Goal: Navigation & Orientation: Find specific page/section

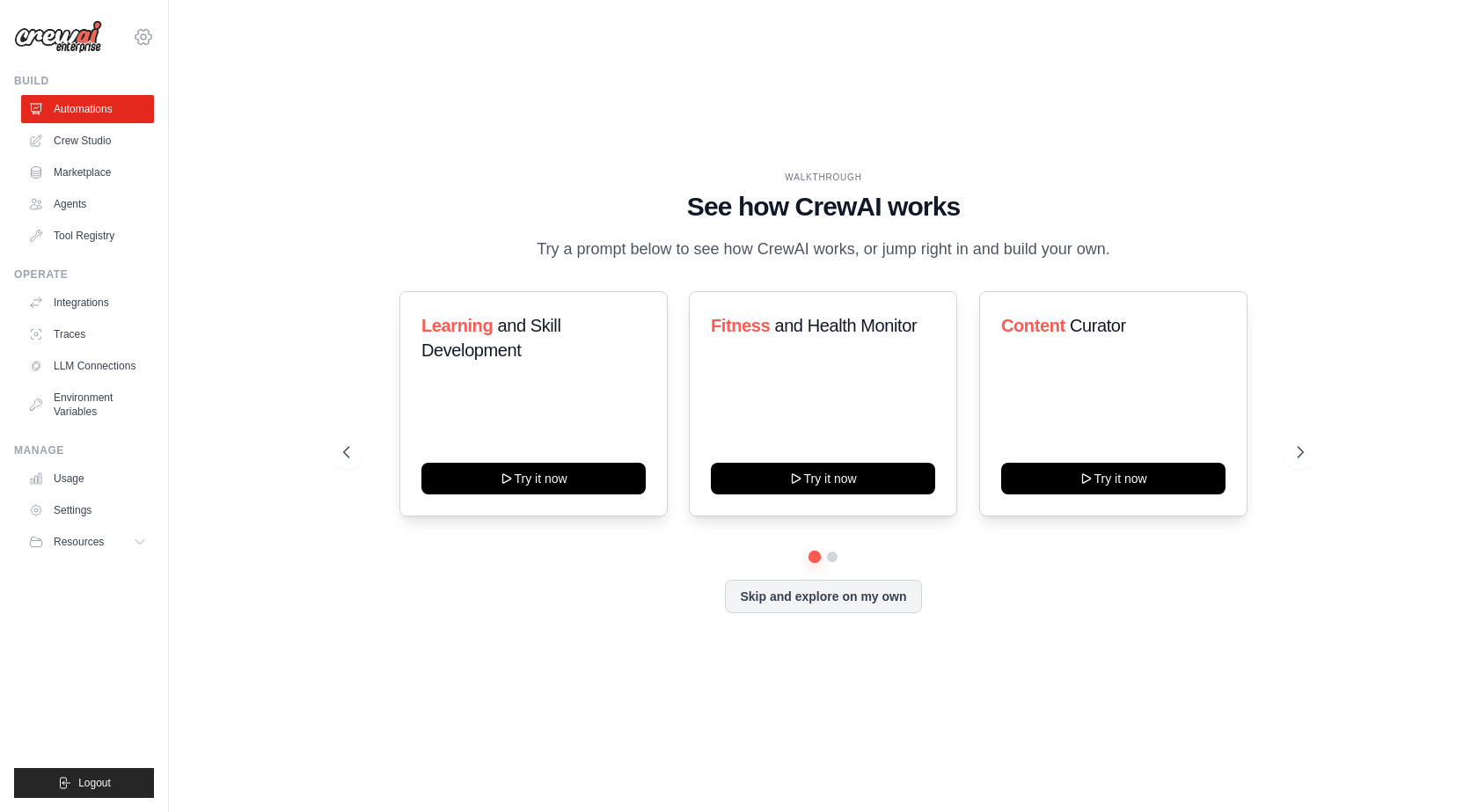
click at [148, 36] on icon at bounding box center [143, 37] width 21 height 21
click at [156, 125] on link "Settings" at bounding box center [143, 118] width 155 height 32
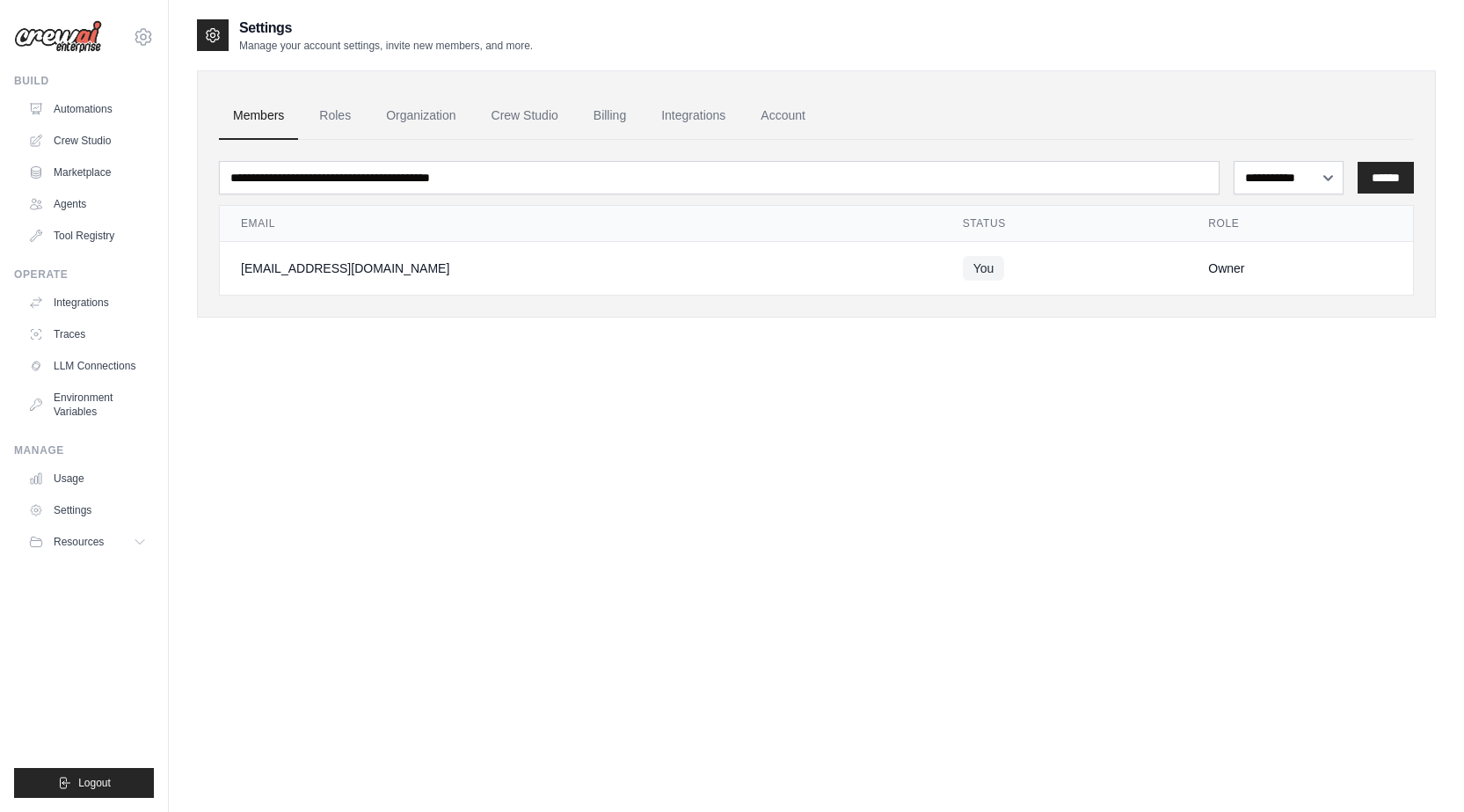
click at [611, 494] on div "**********" at bounding box center [816, 423] width 1239 height 812
click at [539, 123] on link "Crew Studio" at bounding box center [524, 116] width 95 height 48
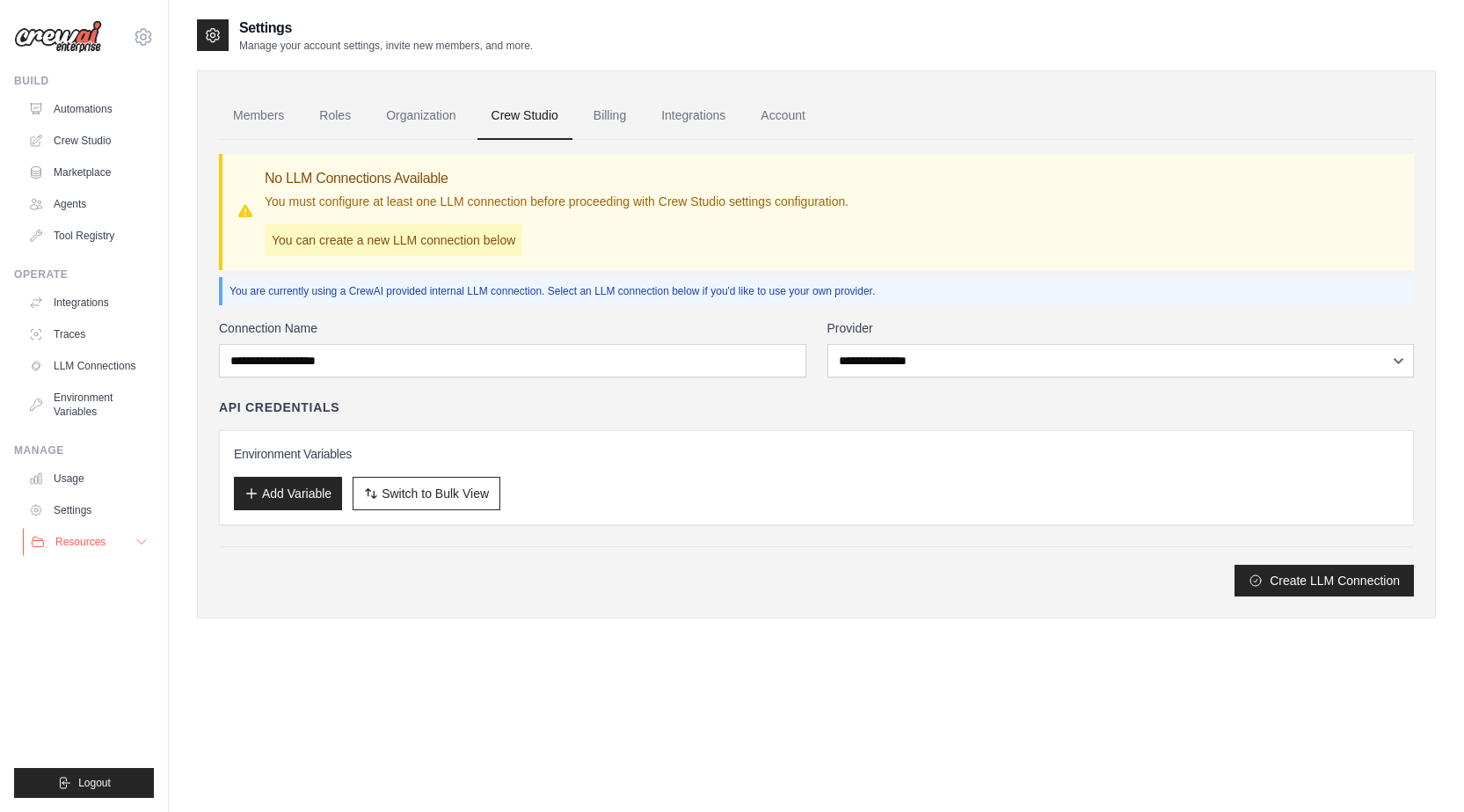
click at [139, 545] on icon at bounding box center [141, 542] width 14 height 14
click at [379, 665] on div "Settings Manage your account settings, invite new members, and more. Members Ro…" at bounding box center [816, 423] width 1239 height 812
click at [59, 36] on img at bounding box center [58, 37] width 88 height 34
click at [906, 719] on div "Settings Manage your account settings, invite new members, and more. Members Ro…" at bounding box center [816, 423] width 1239 height 812
click at [396, 667] on div "Settings Manage your account settings, invite new members, and more. Members Ro…" at bounding box center [816, 423] width 1239 height 812
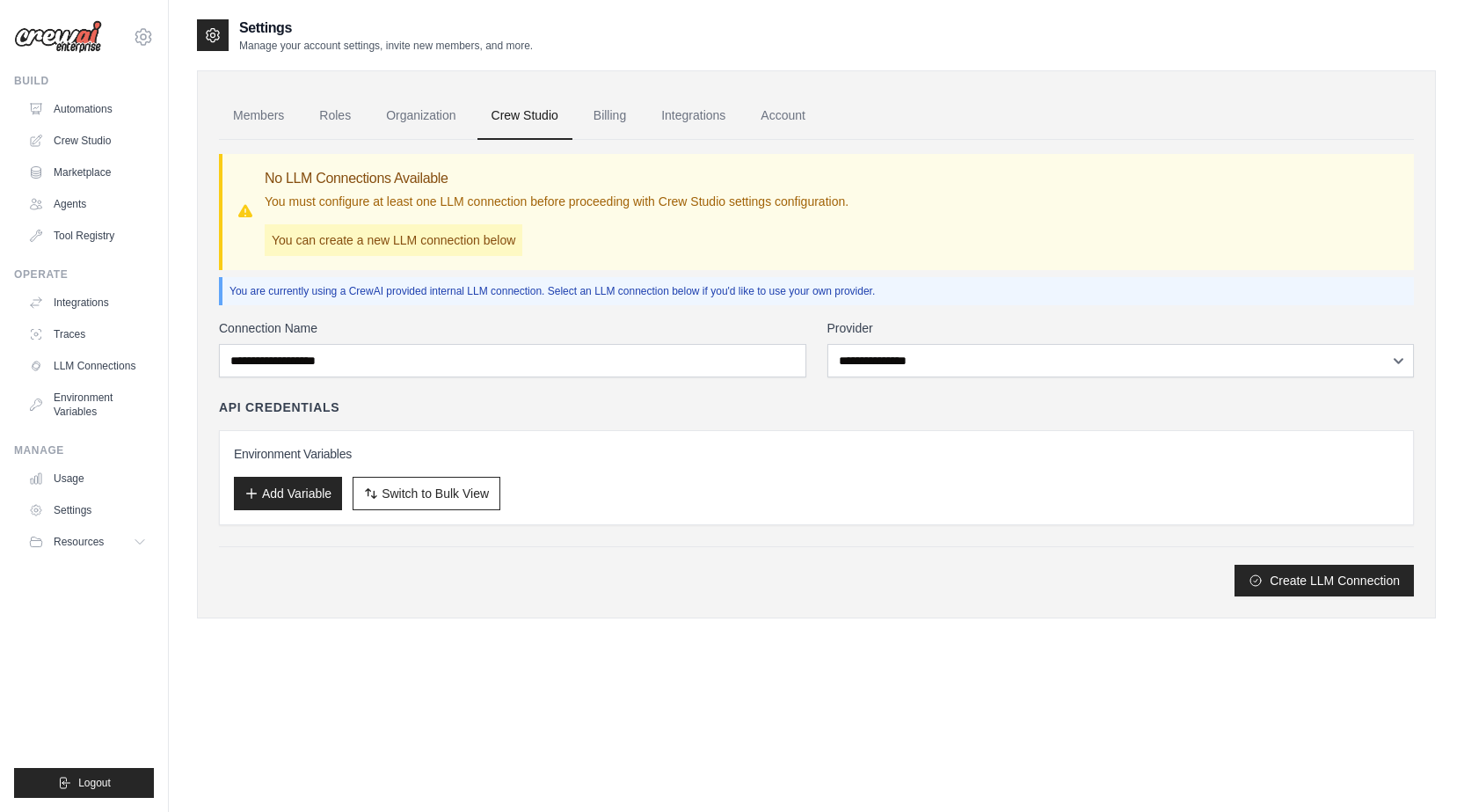
click at [223, 33] on div at bounding box center [213, 35] width 32 height 32
click at [115, 104] on link "Automations" at bounding box center [89, 109] width 133 height 28
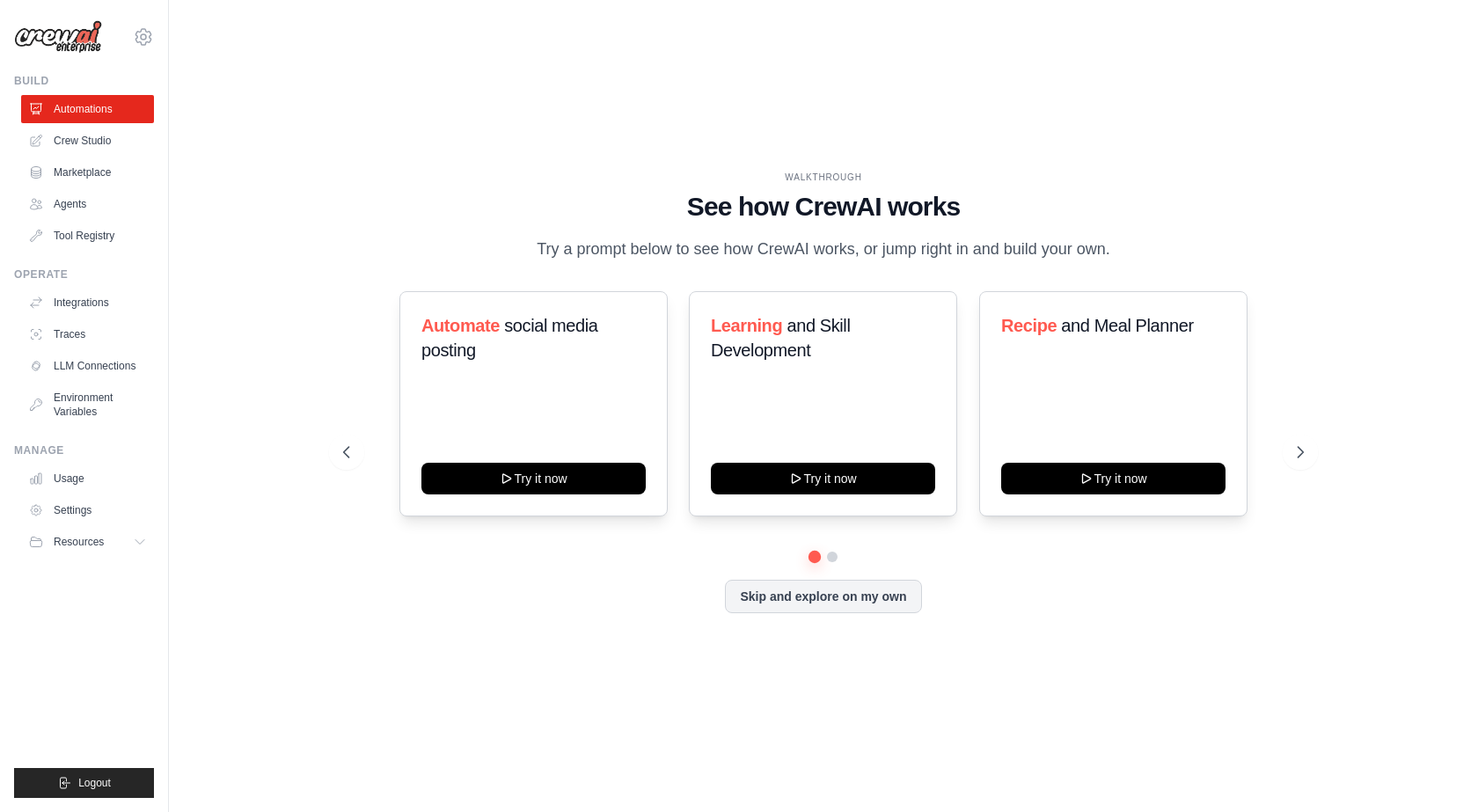
click at [452, 68] on div "WALKTHROUGH See how CrewAI works Try a prompt below to see how CrewAI works, or…" at bounding box center [823, 406] width 1253 height 777
click at [453, 76] on div "WALKTHROUGH See how CrewAI works Try a prompt below to see how CrewAI works, or…" at bounding box center [823, 406] width 1253 height 777
click at [506, 136] on div "WALKTHROUGH See how CrewAI works Try a prompt below to see how CrewAI works, or…" at bounding box center [823, 406] width 1253 height 777
click at [287, 582] on div "WALKTHROUGH See how CrewAI works Try a prompt below to see how CrewAI works, or…" at bounding box center [823, 406] width 1253 height 777
click at [634, 133] on div "WALKTHROUGH See how CrewAI works Try a prompt below to see how CrewAI works, or…" at bounding box center [823, 406] width 1253 height 777
